Goal: Task Accomplishment & Management: Use online tool/utility

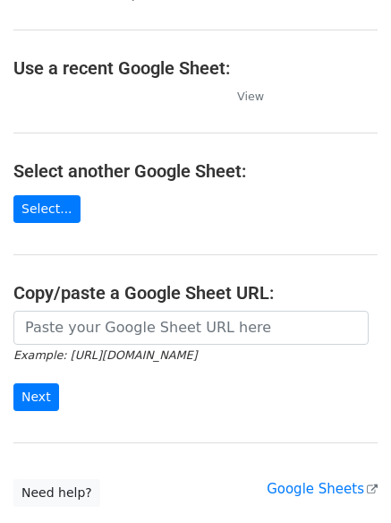
scroll to position [90, 0]
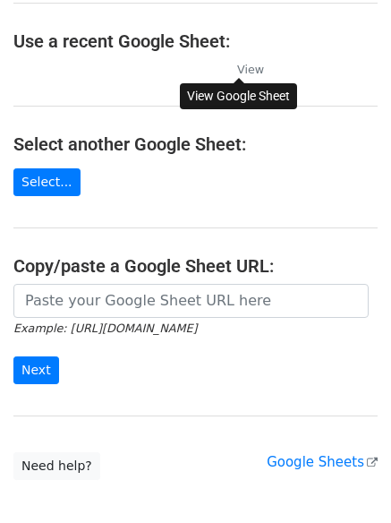
click at [245, 69] on small "View" at bounding box center [250, 69] width 27 height 13
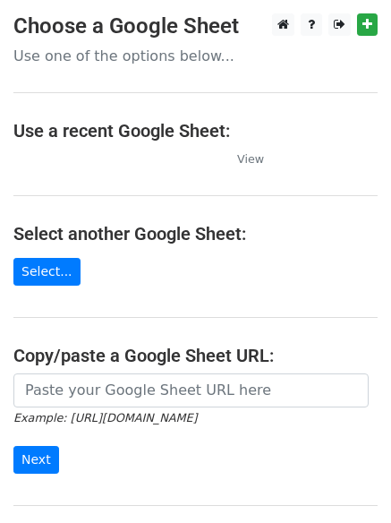
click at [56, 172] on main "Choose a Google Sheet Use one of the options below... Use a recent Google Sheet…" at bounding box center [195, 291] width 391 height 556
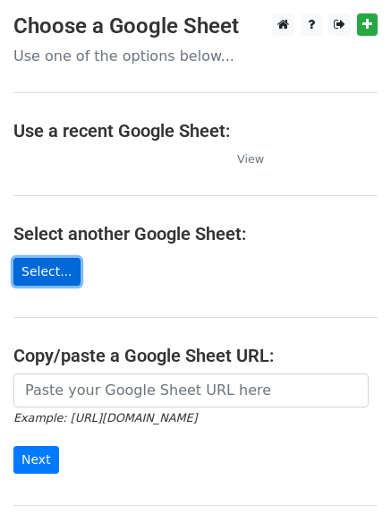
click at [35, 275] on link "Select..." at bounding box center [46, 272] width 67 height 28
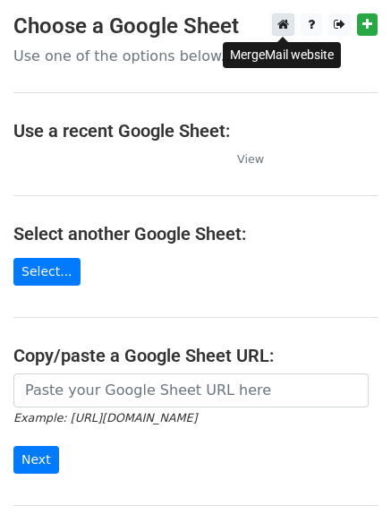
click at [273, 35] on link at bounding box center [283, 24] width 22 height 22
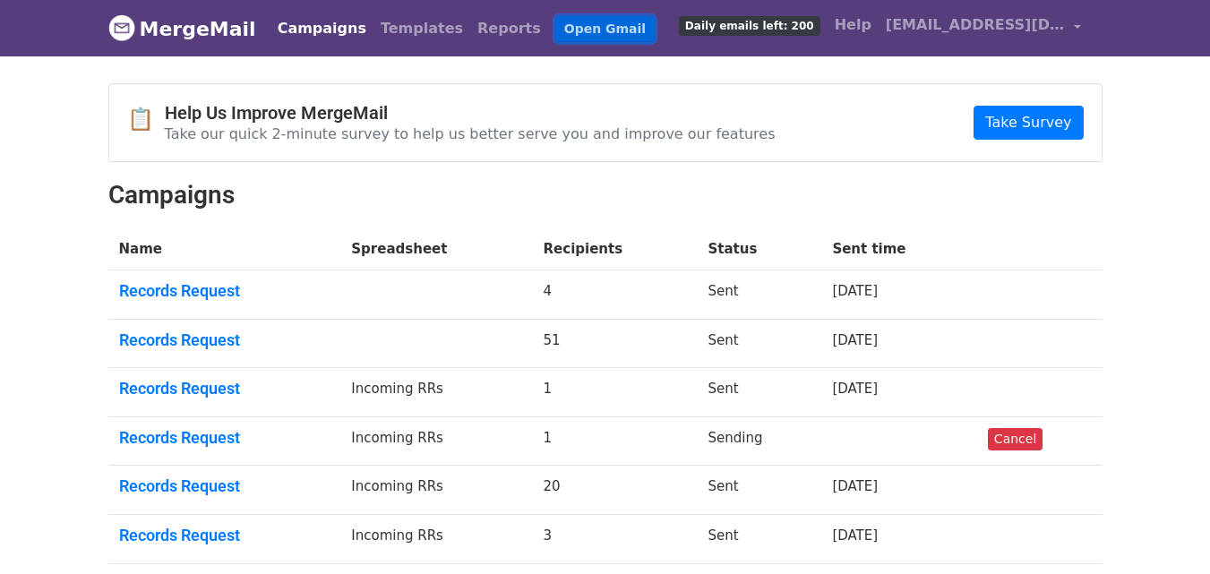
click at [555, 28] on link "Open Gmail" at bounding box center [604, 29] width 99 height 26
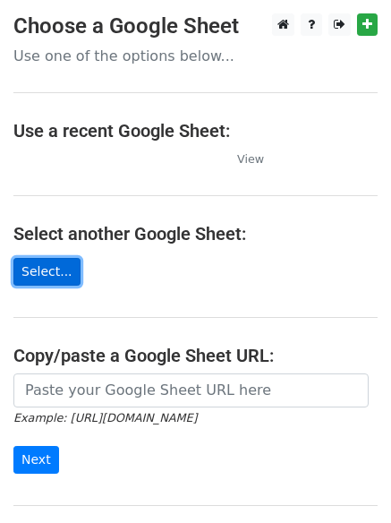
click at [54, 274] on link "Select..." at bounding box center [46, 272] width 67 height 28
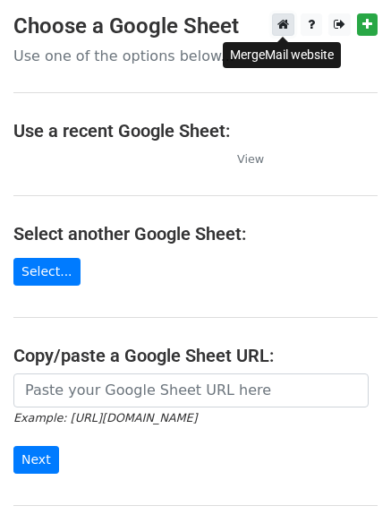
click at [288, 25] on icon at bounding box center [284, 24] width 12 height 13
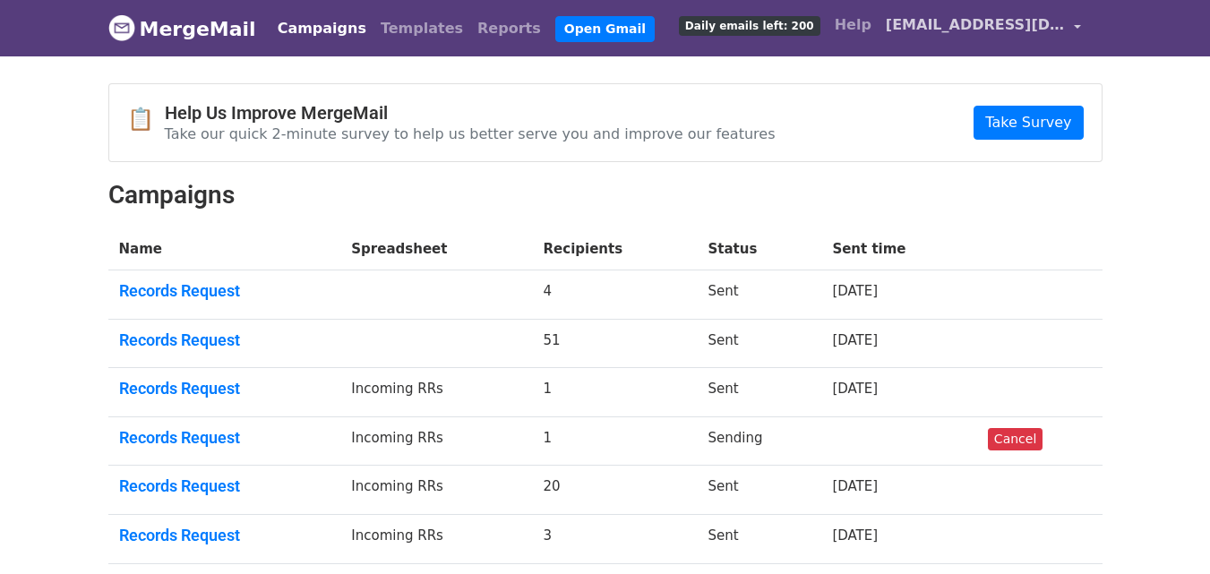
click at [958, 24] on span "[EMAIL_ADDRESS][DOMAIN_NAME]" at bounding box center [975, 24] width 179 height 21
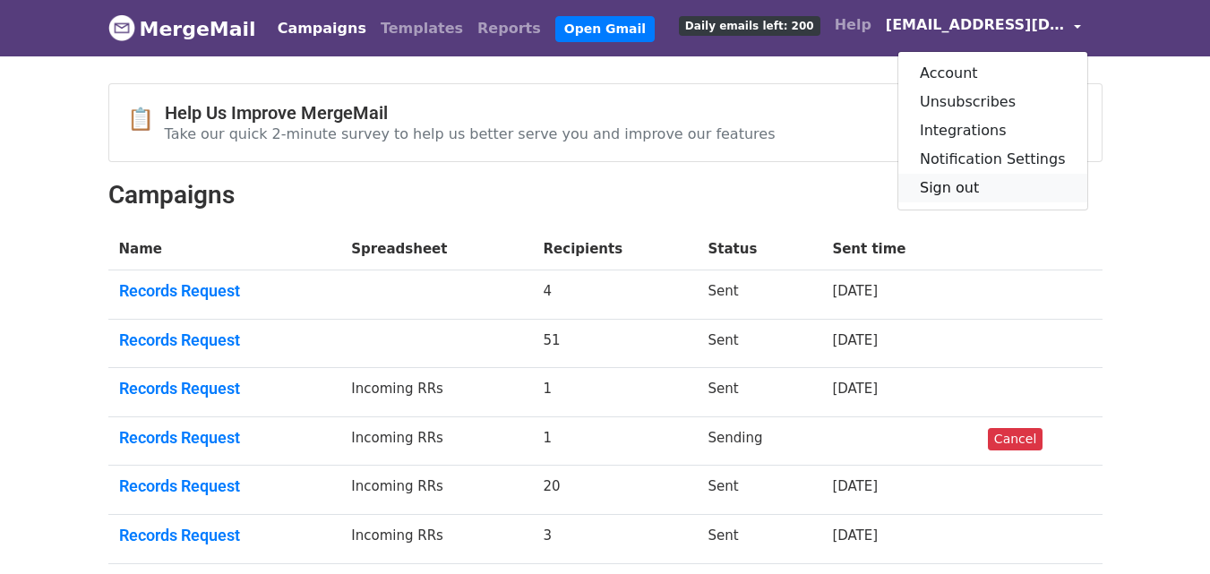
click at [975, 188] on link "Sign out" at bounding box center [992, 188] width 189 height 29
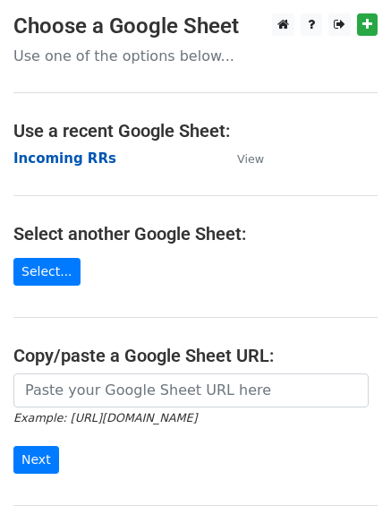
click at [72, 165] on strong "Incoming RRs" at bounding box center [64, 158] width 103 height 16
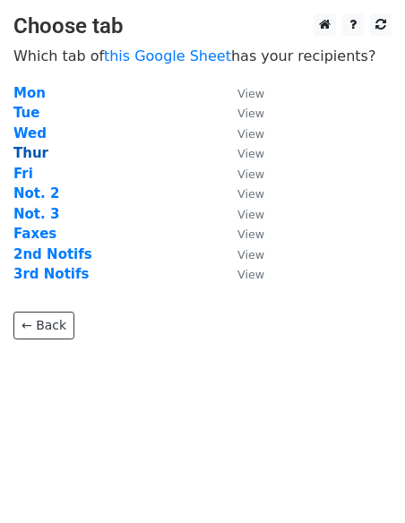
click at [29, 157] on strong "Thur" at bounding box center [30, 153] width 35 height 16
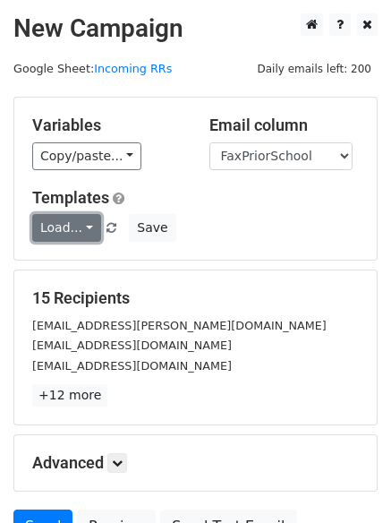
click at [79, 226] on link "Load..." at bounding box center [66, 228] width 69 height 28
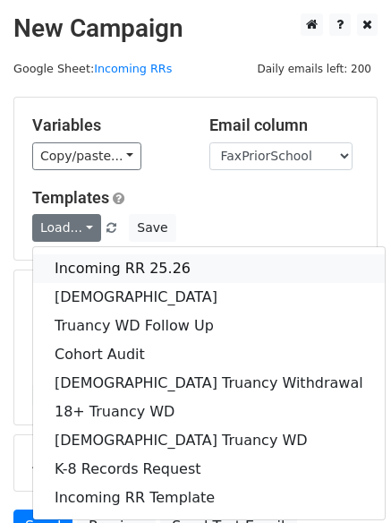
click at [95, 267] on link "Incoming RR 25.26" at bounding box center [209, 268] width 352 height 29
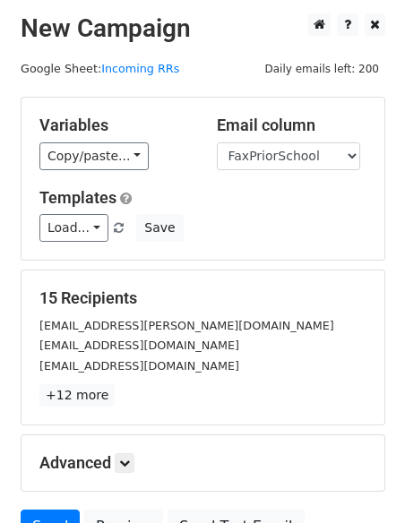
scroll to position [90, 0]
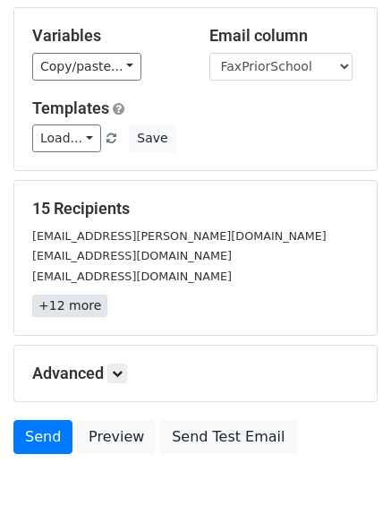
click at [64, 302] on link "+12 more" at bounding box center [69, 306] width 75 height 22
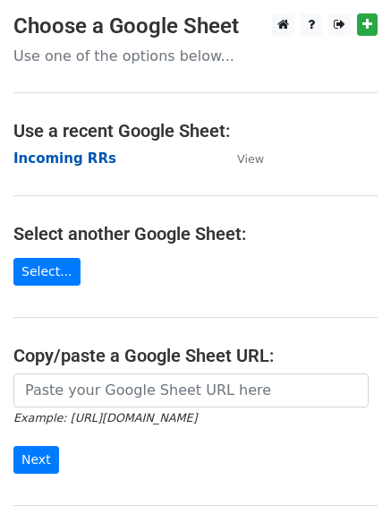
click at [82, 153] on strong "Incoming RRs" at bounding box center [64, 158] width 103 height 16
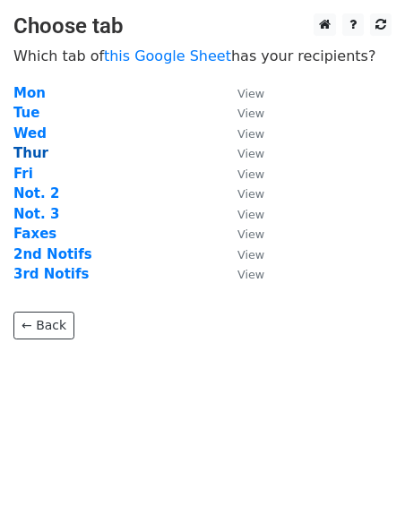
click at [38, 153] on strong "Thur" at bounding box center [30, 153] width 35 height 16
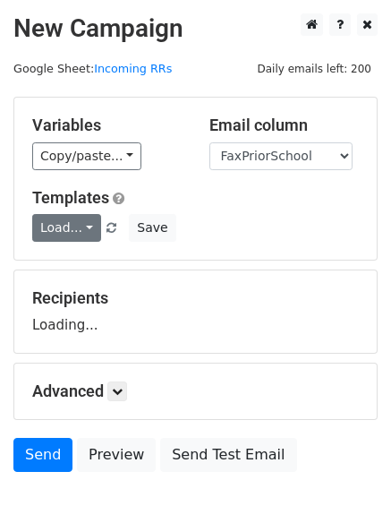
click at [92, 231] on link "Load..." at bounding box center [66, 228] width 69 height 28
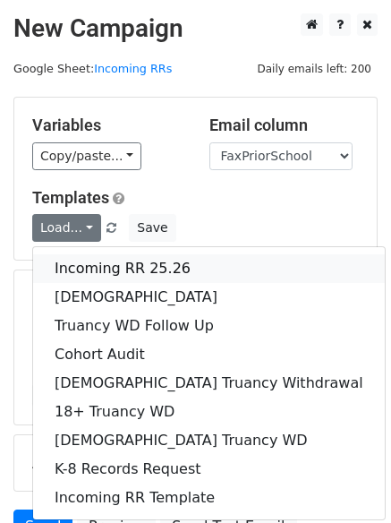
click at [103, 276] on link "Incoming RR 25.26" at bounding box center [209, 268] width 352 height 29
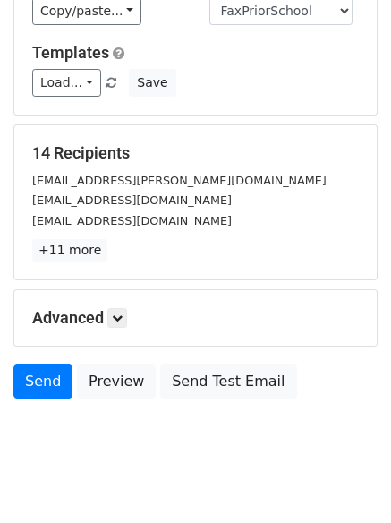
scroll to position [173, 0]
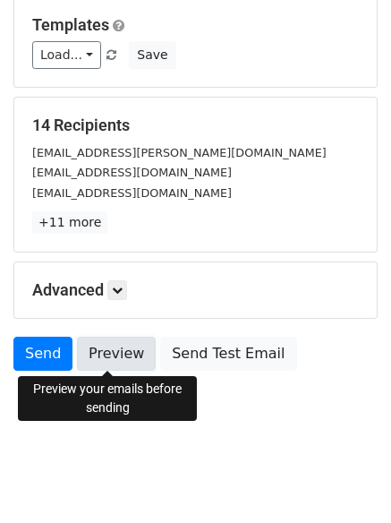
click at [116, 349] on link "Preview" at bounding box center [116, 354] width 79 height 34
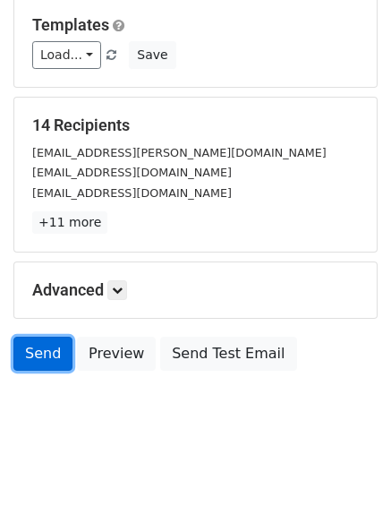
click at [49, 362] on link "Send" at bounding box center [42, 354] width 59 height 34
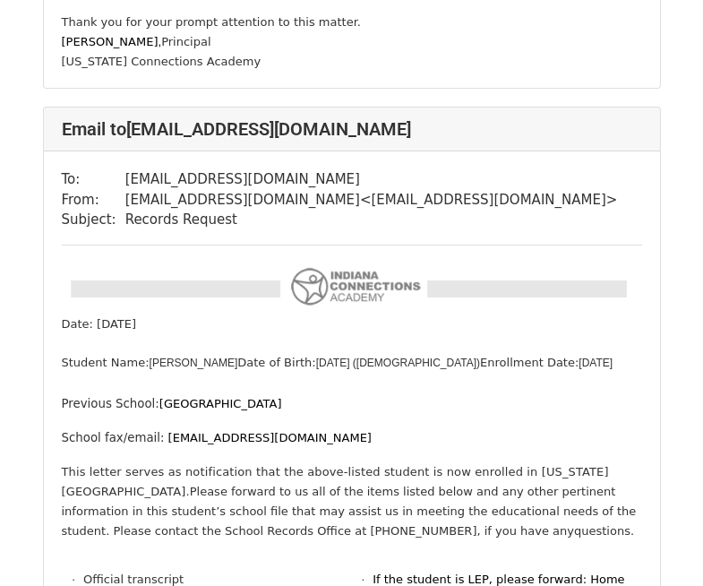
scroll to position [1164, 0]
